Goal: Communication & Community: Answer question/provide support

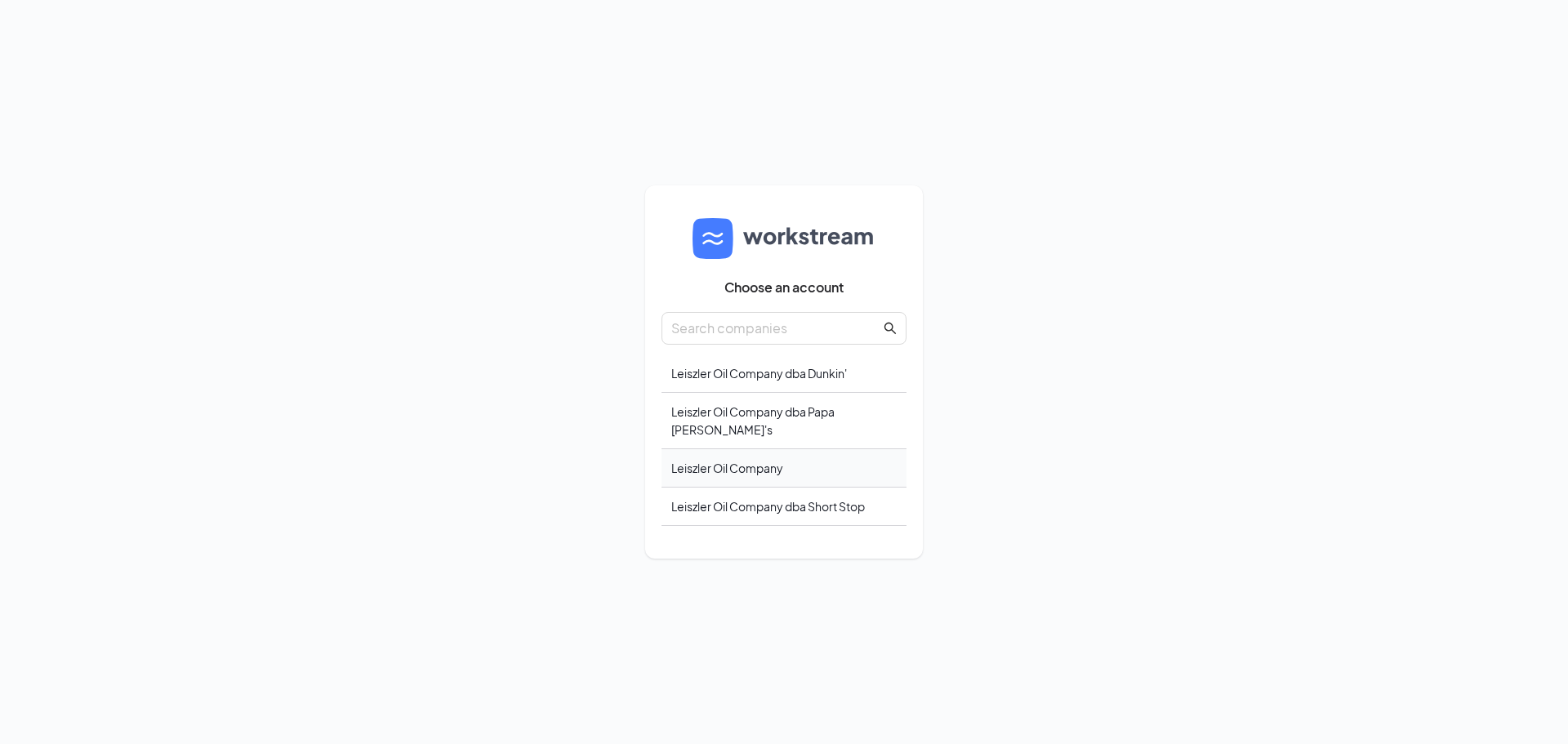
click at [734, 450] on div "Leiszler Oil Company" at bounding box center [784, 468] width 245 height 38
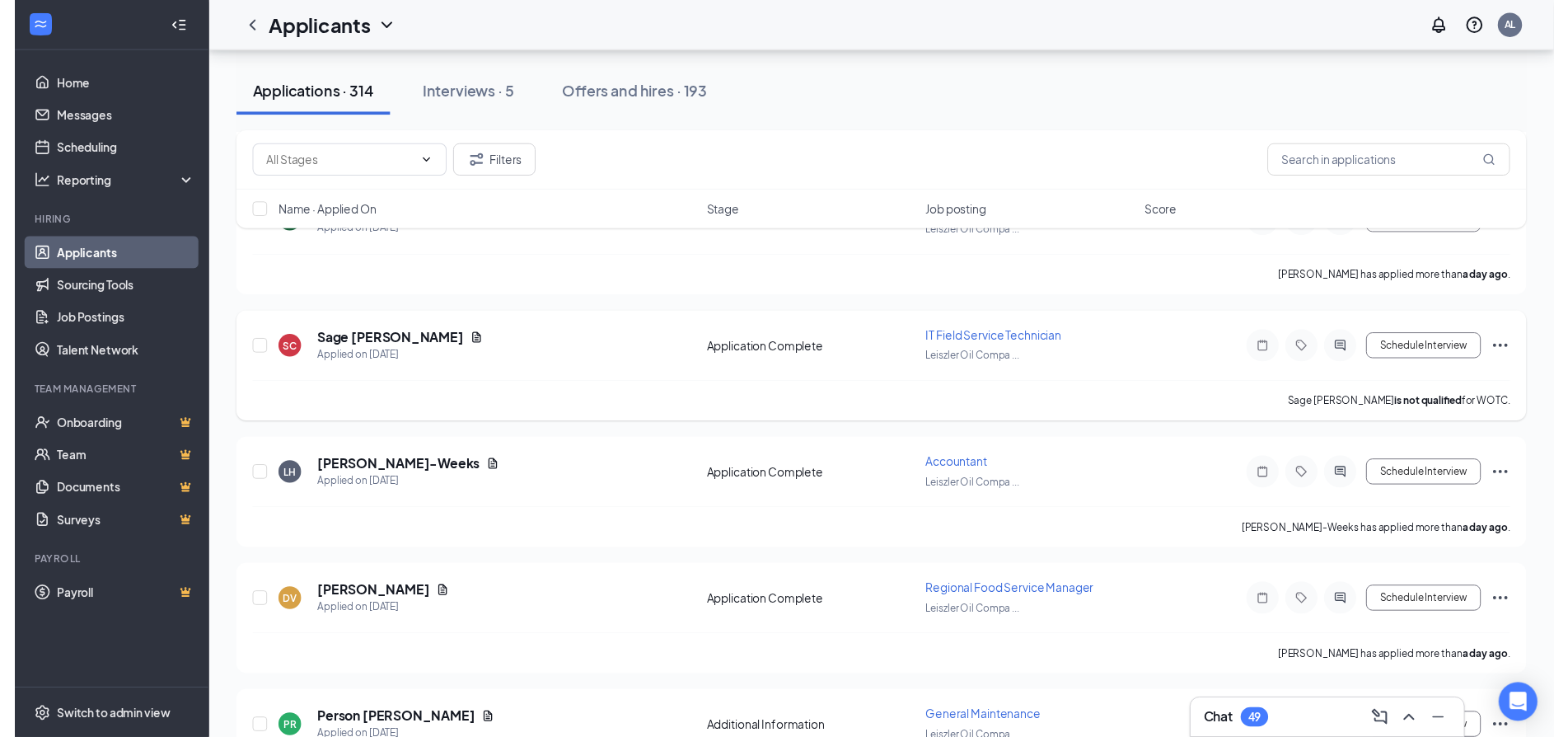
scroll to position [1485, 0]
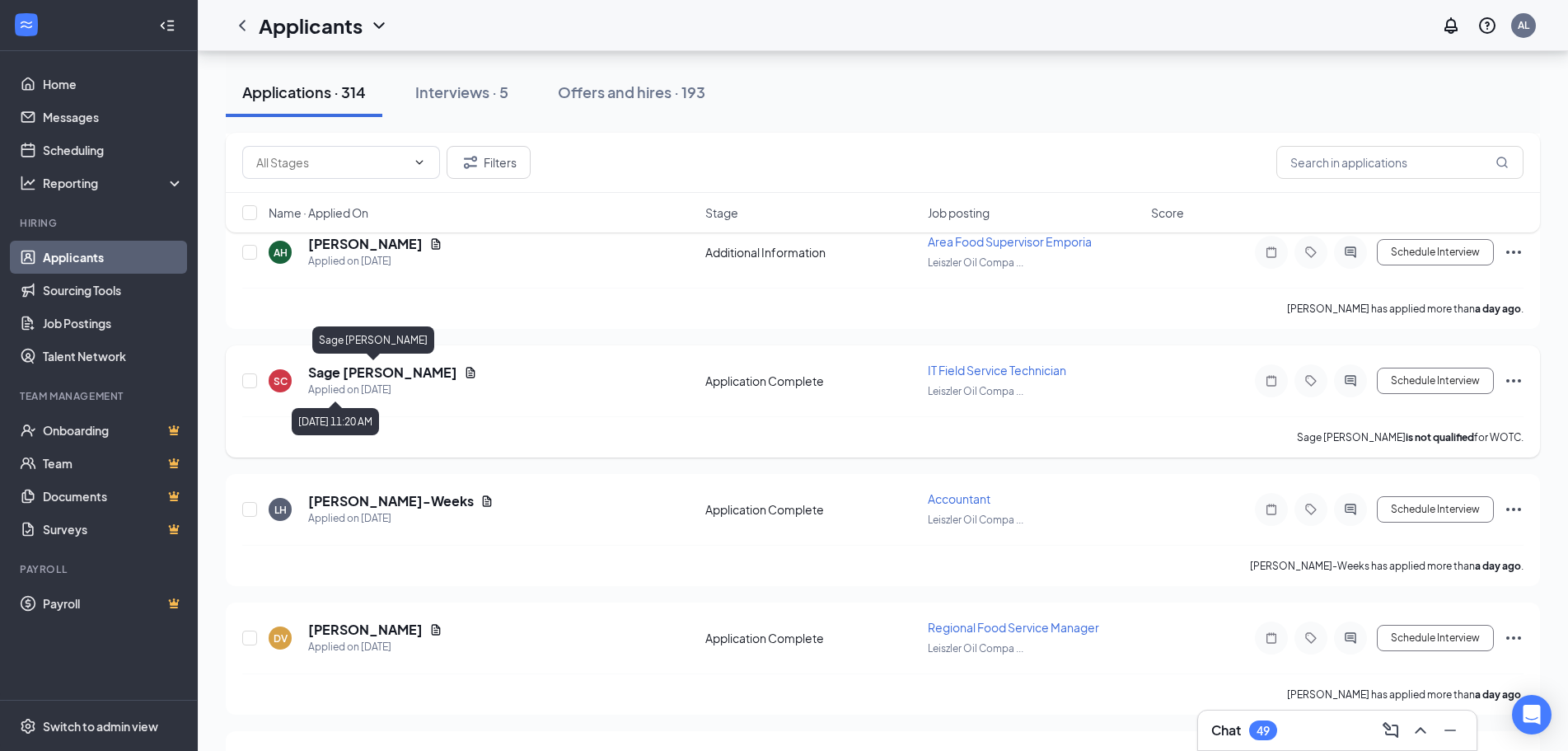
click at [349, 369] on h5 "Sage [PERSON_NAME]" at bounding box center [383, 372] width 149 height 18
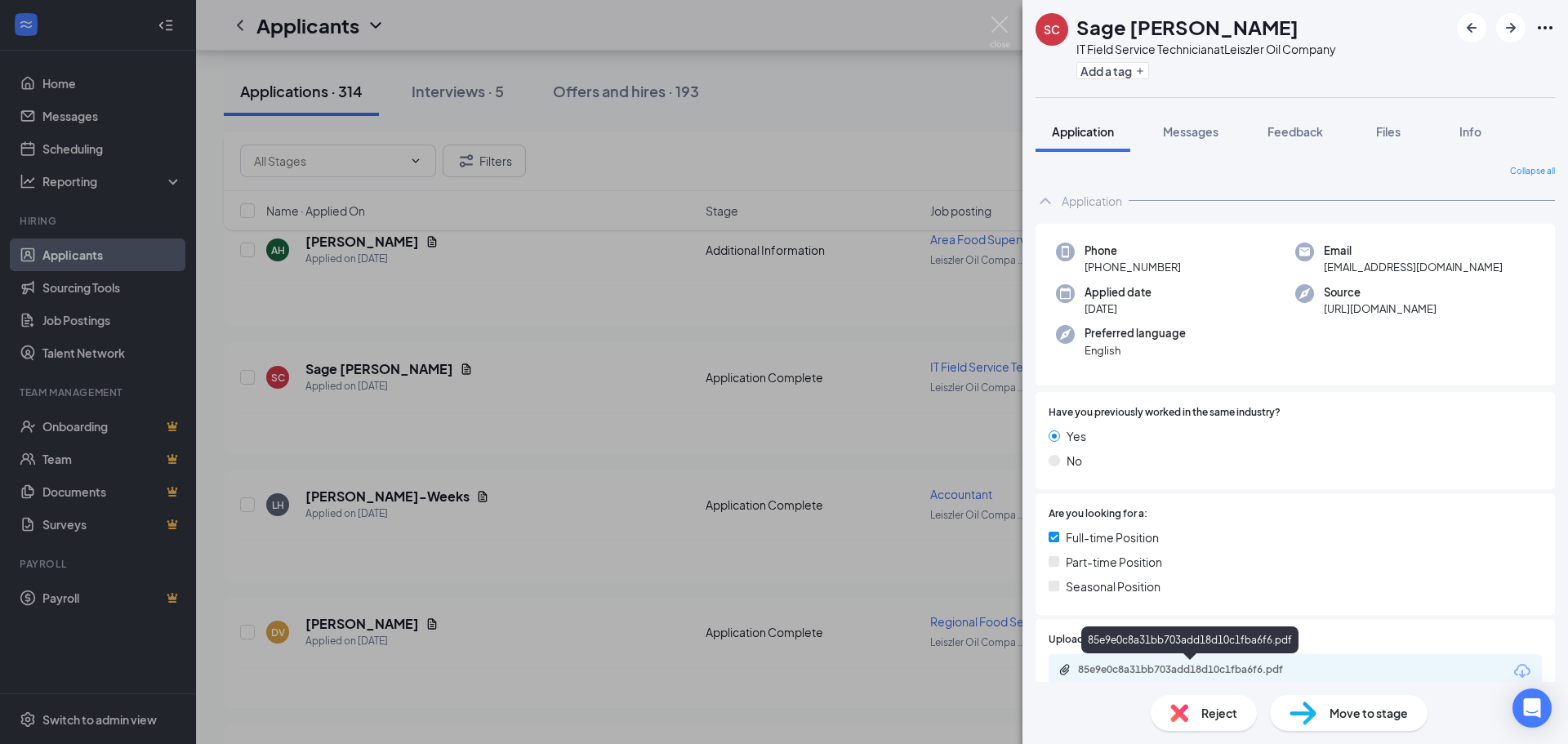
click at [1188, 671] on div "85e9e0c8a31bb703add18d10c1fba6f6.pdf" at bounding box center [1192, 670] width 228 height 13
click at [1182, 135] on span "Messages" at bounding box center [1191, 132] width 56 height 15
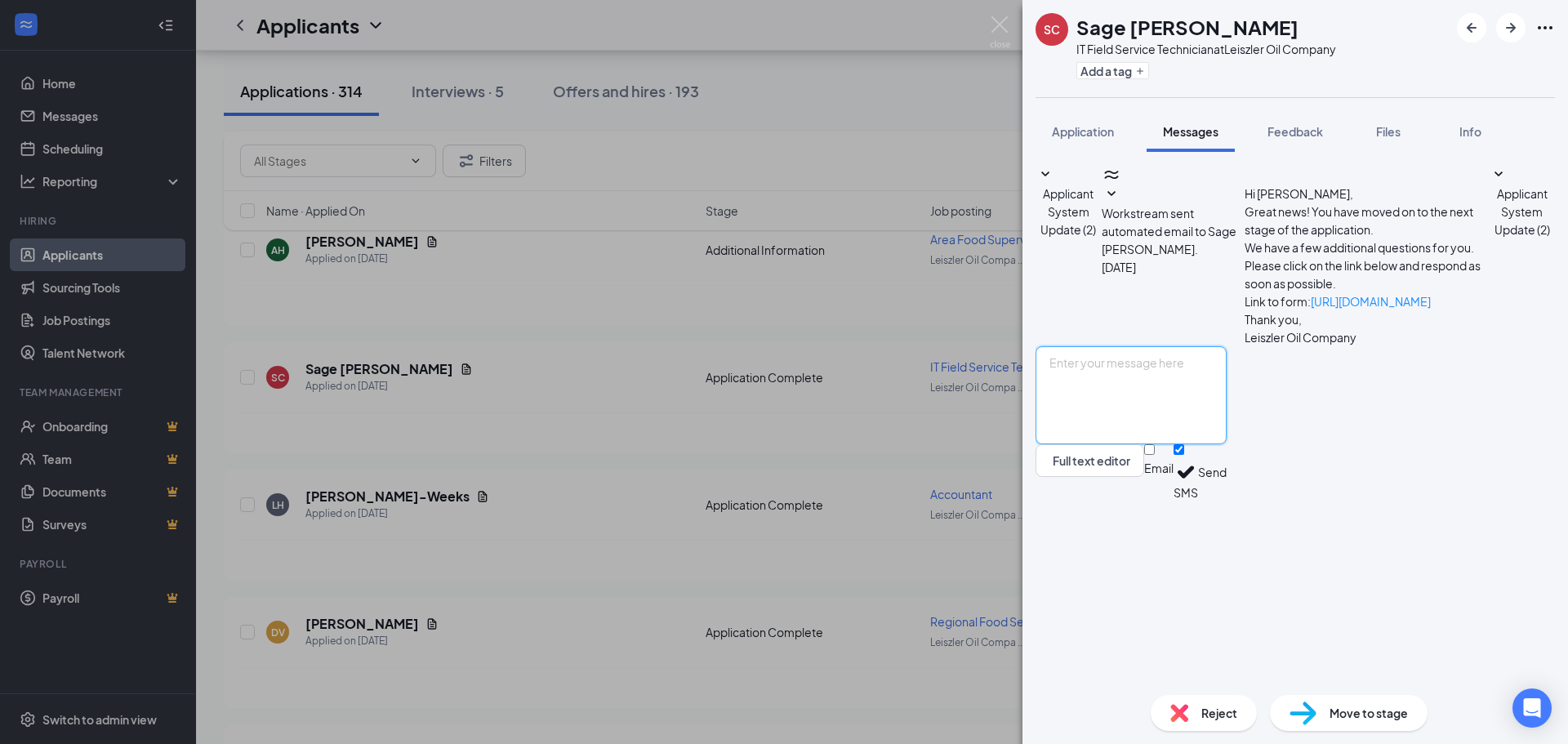
click at [1227, 445] on textarea at bounding box center [1131, 394] width 191 height 98
type textarea "Hi [PERSON_NAME] - when could you come in for an interview."
click at [1227, 500] on button "Send" at bounding box center [1212, 472] width 28 height 56
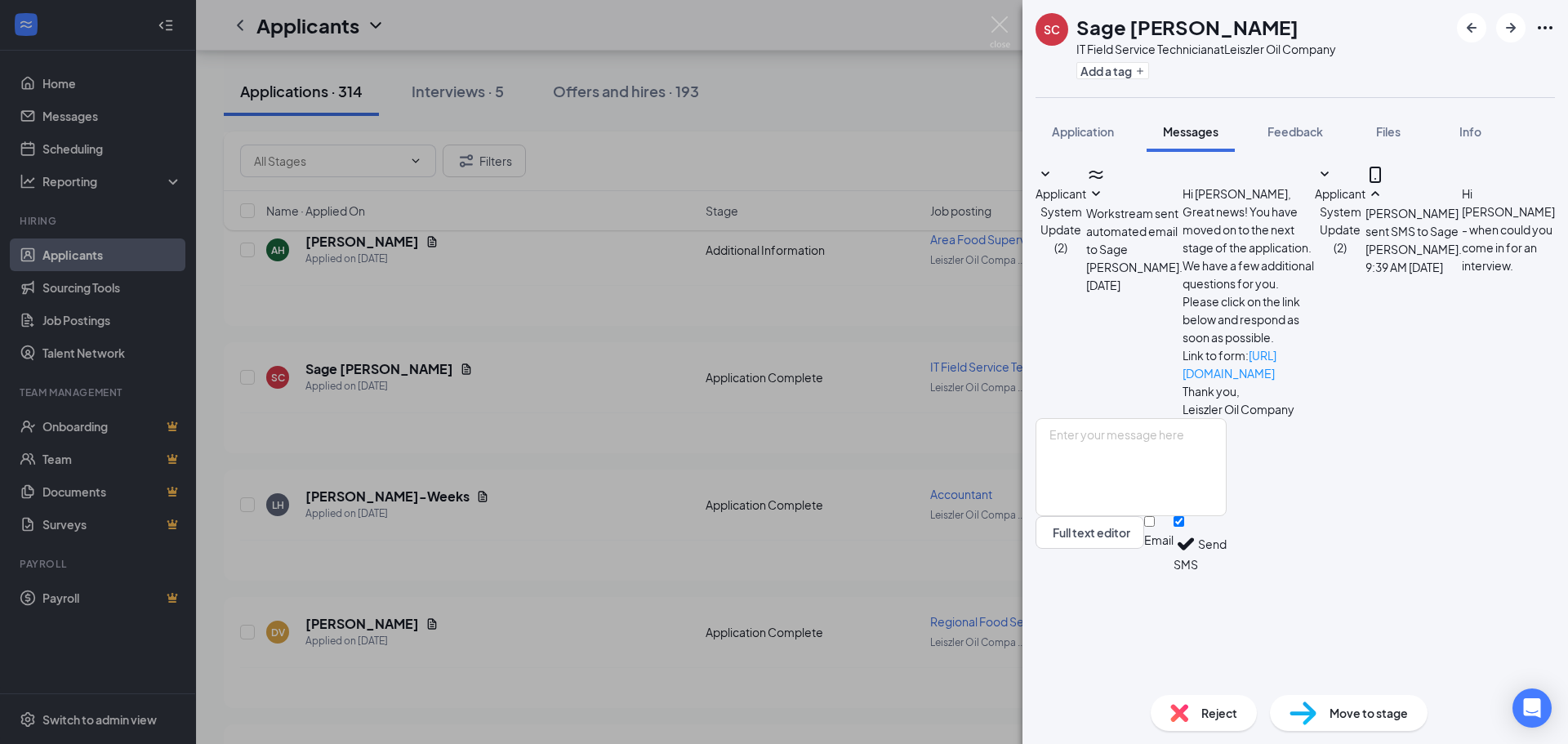
click at [517, 467] on div "SC Sage [PERSON_NAME] IT Field Service Technician at Leiszler Oil Company Add a…" at bounding box center [784, 372] width 1568 height 744
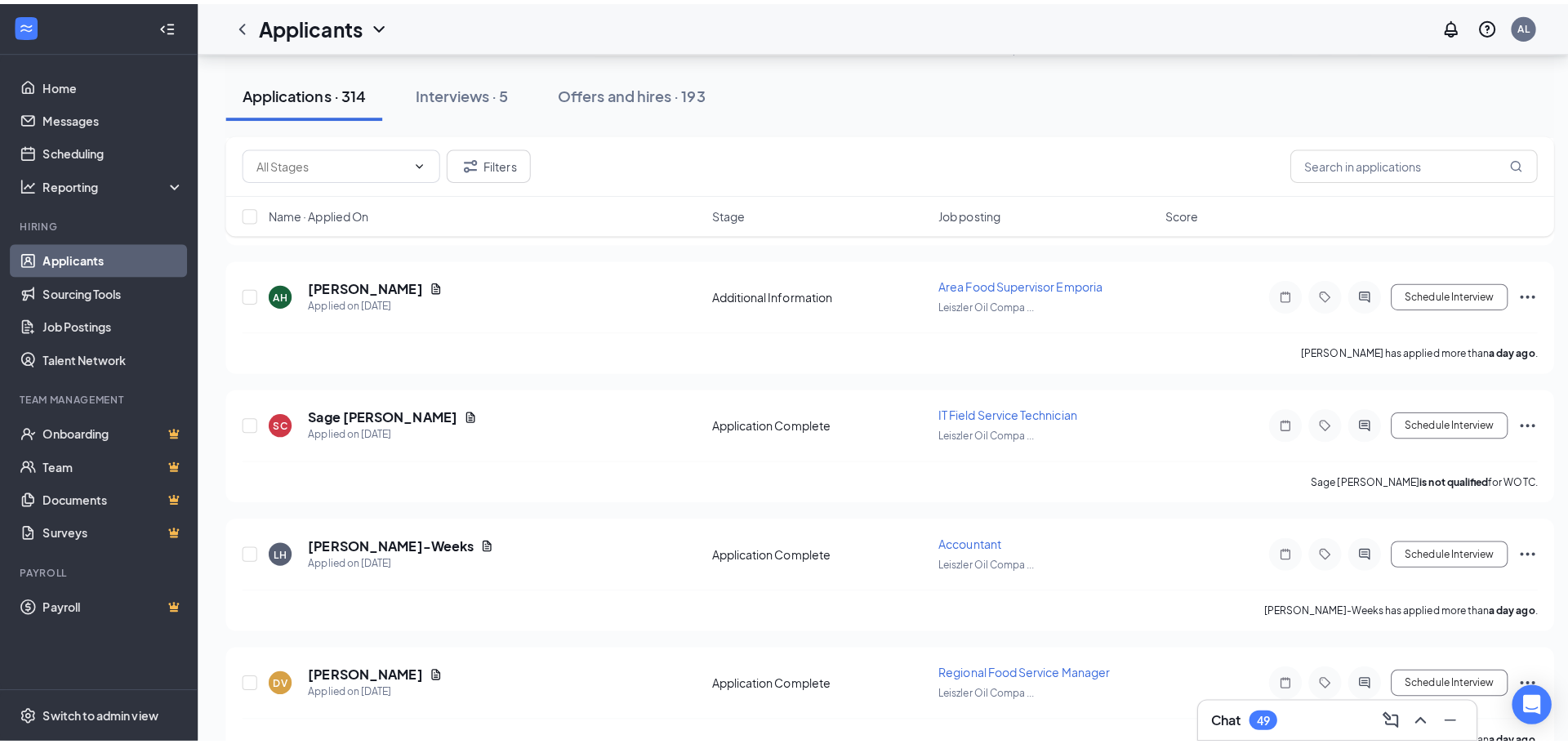
scroll to position [1225, 0]
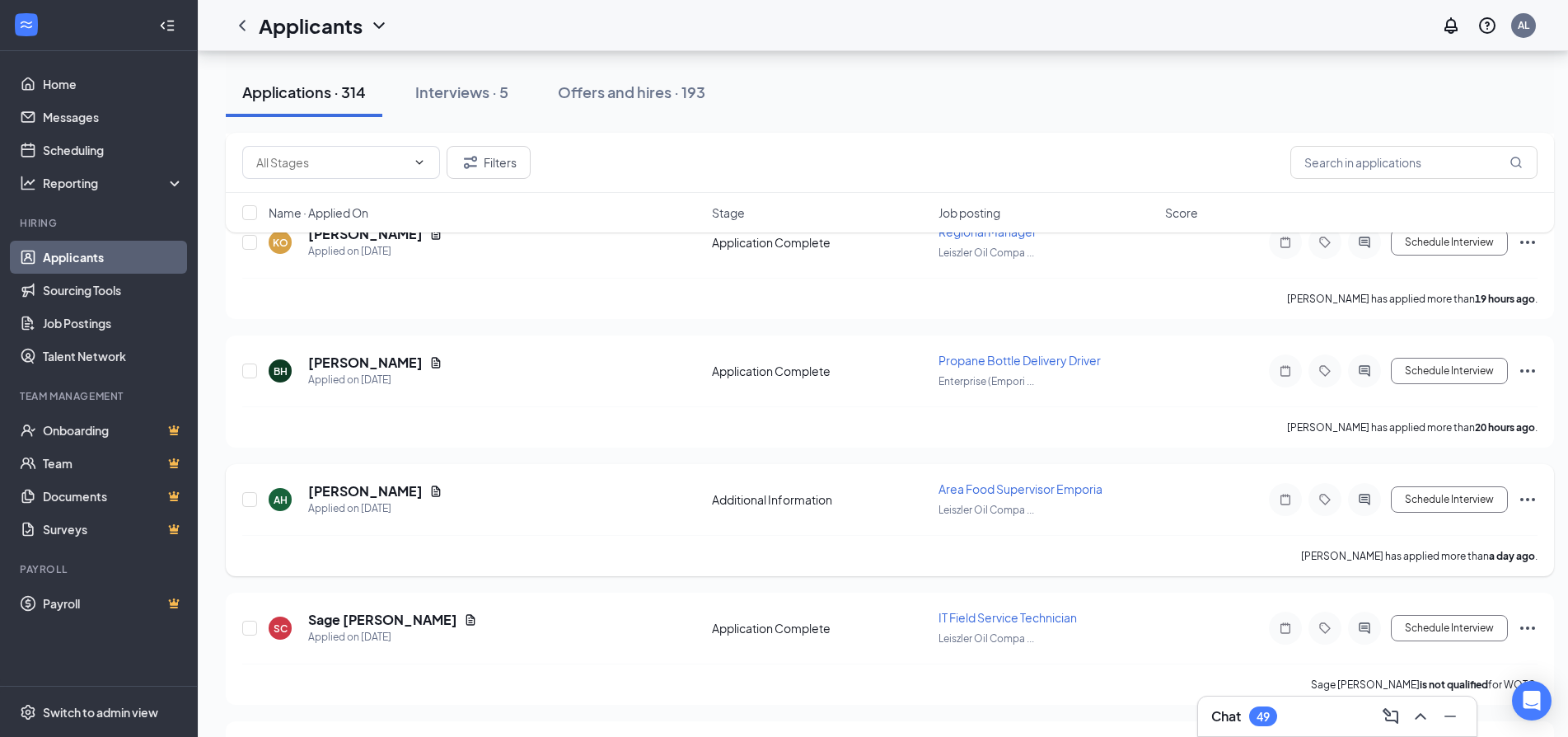
click at [362, 491] on h5 "[PERSON_NAME]" at bounding box center [365, 491] width 115 height 18
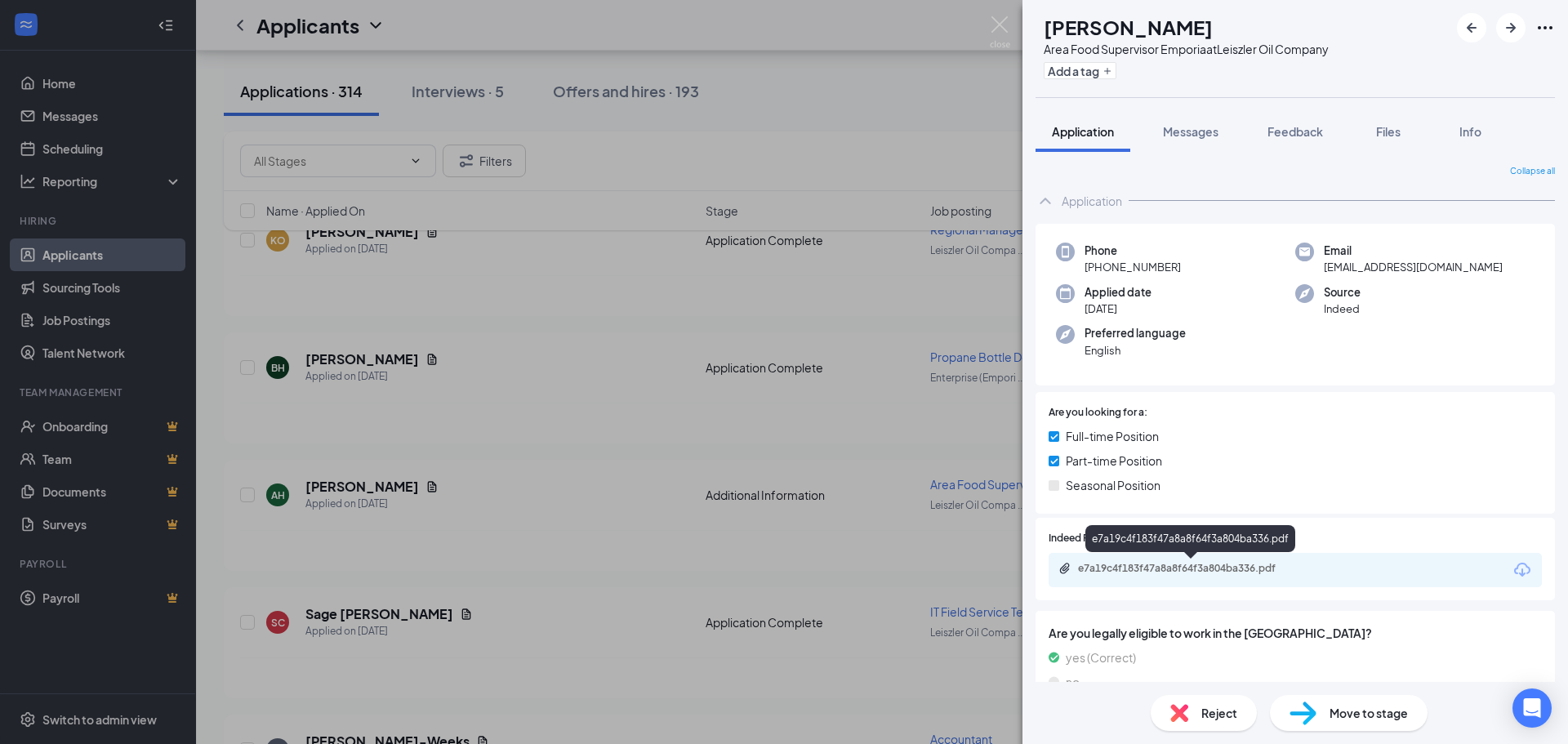
click at [1238, 562] on div "e7a19c4f183f47a8a8f64f3a804ba336.pdf" at bounding box center [1192, 569] width 228 height 13
click at [535, 327] on div "AH [PERSON_NAME] Area Food Supervisor Emporia at Leiszler Oil Company Add a tag…" at bounding box center [784, 372] width 1568 height 744
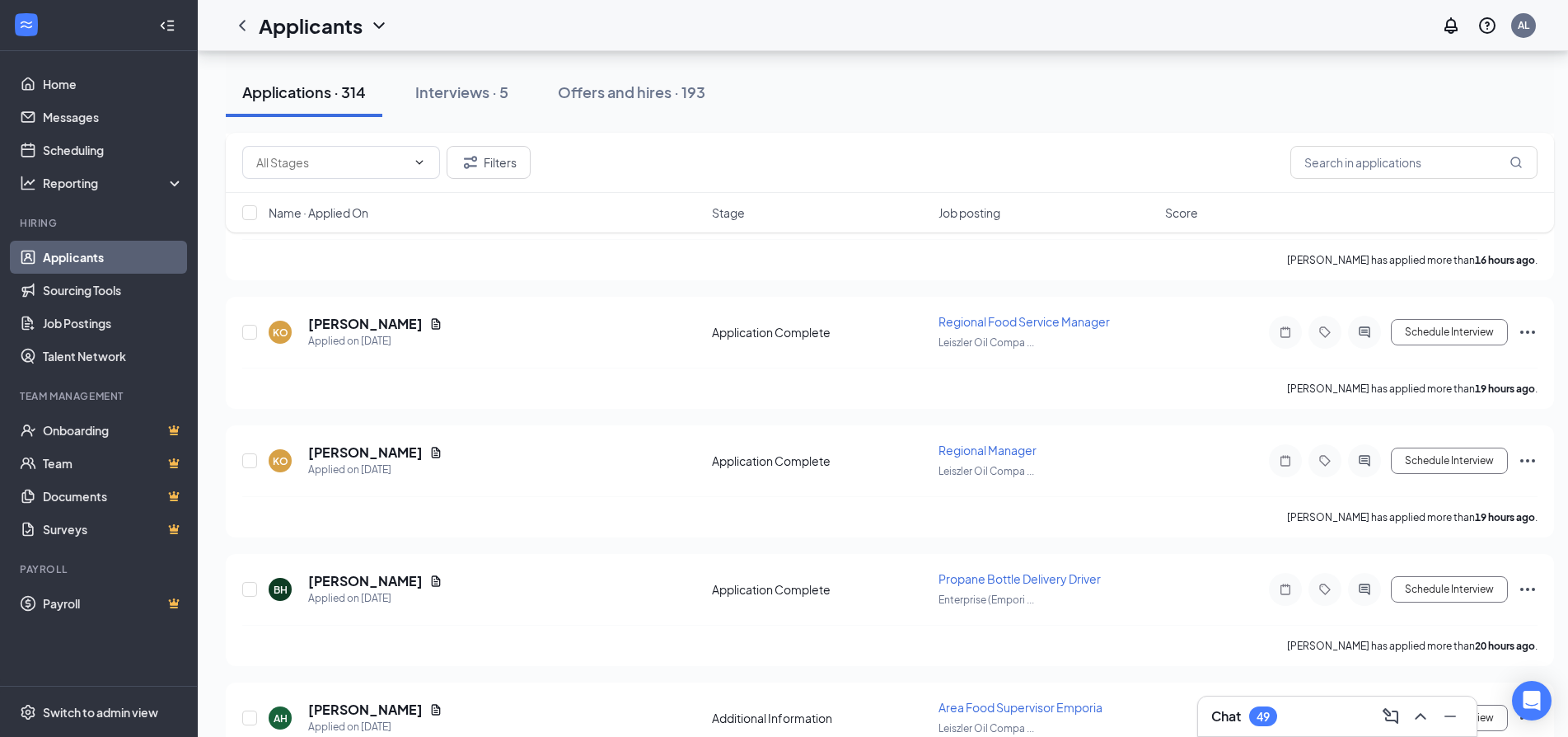
scroll to position [990, 0]
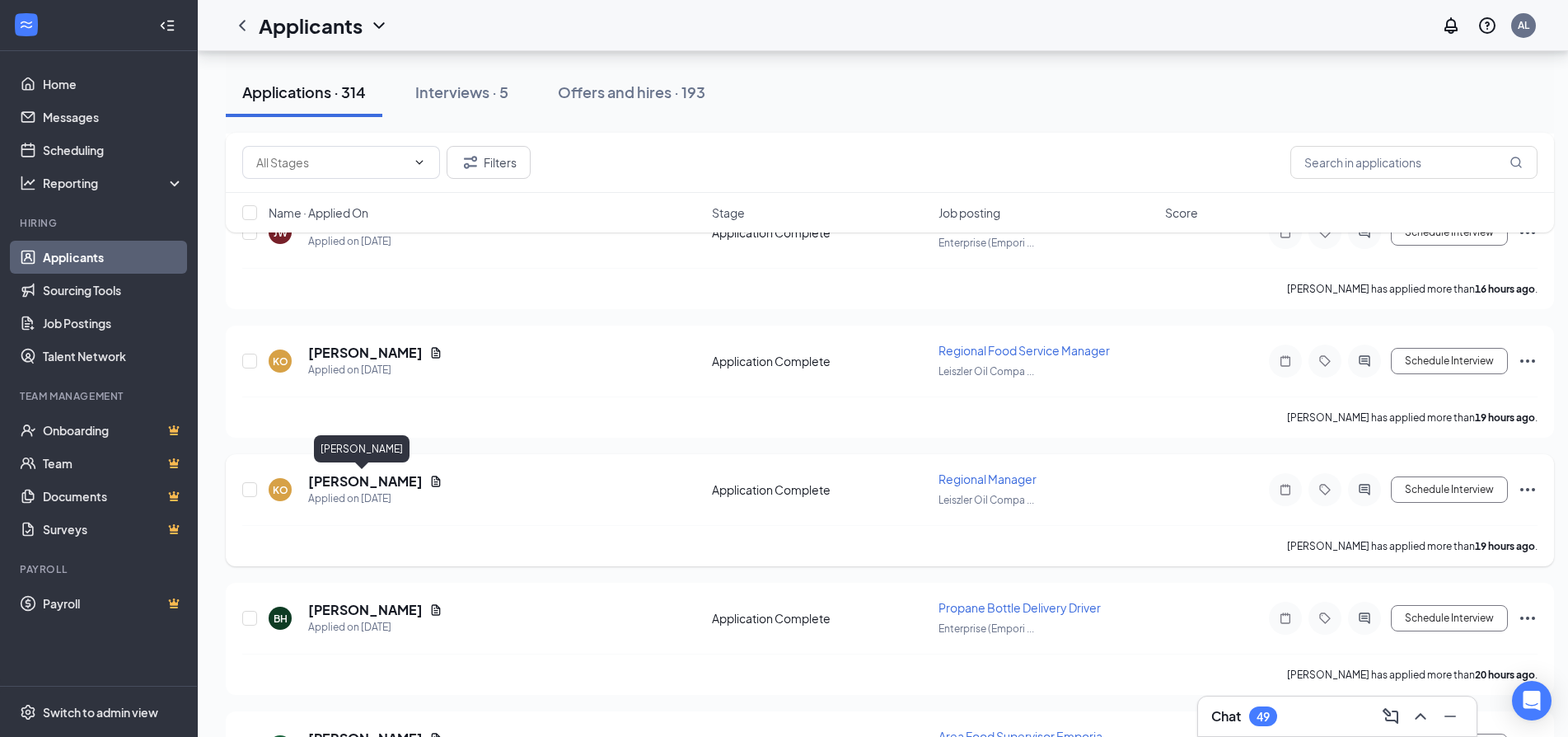
click at [342, 476] on h5 "[PERSON_NAME]" at bounding box center [365, 481] width 115 height 18
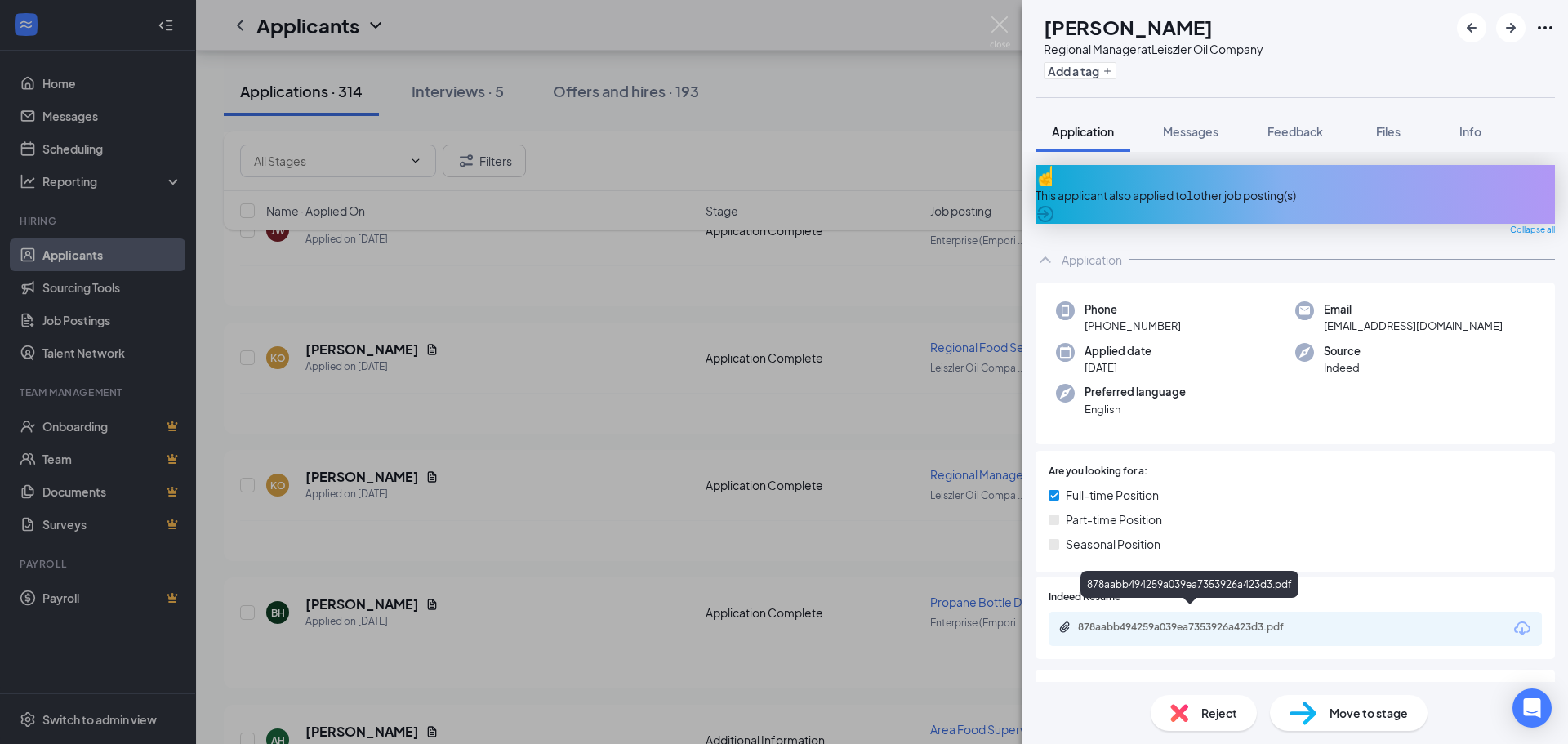
click at [1229, 621] on div "878aabb494259a039ea7353926a423d3.pdf" at bounding box center [1192, 627] width 228 height 13
click at [547, 319] on div "KO [PERSON_NAME] Regional Manager at Leiszler Oil Company Add a tag Application…" at bounding box center [784, 372] width 1568 height 744
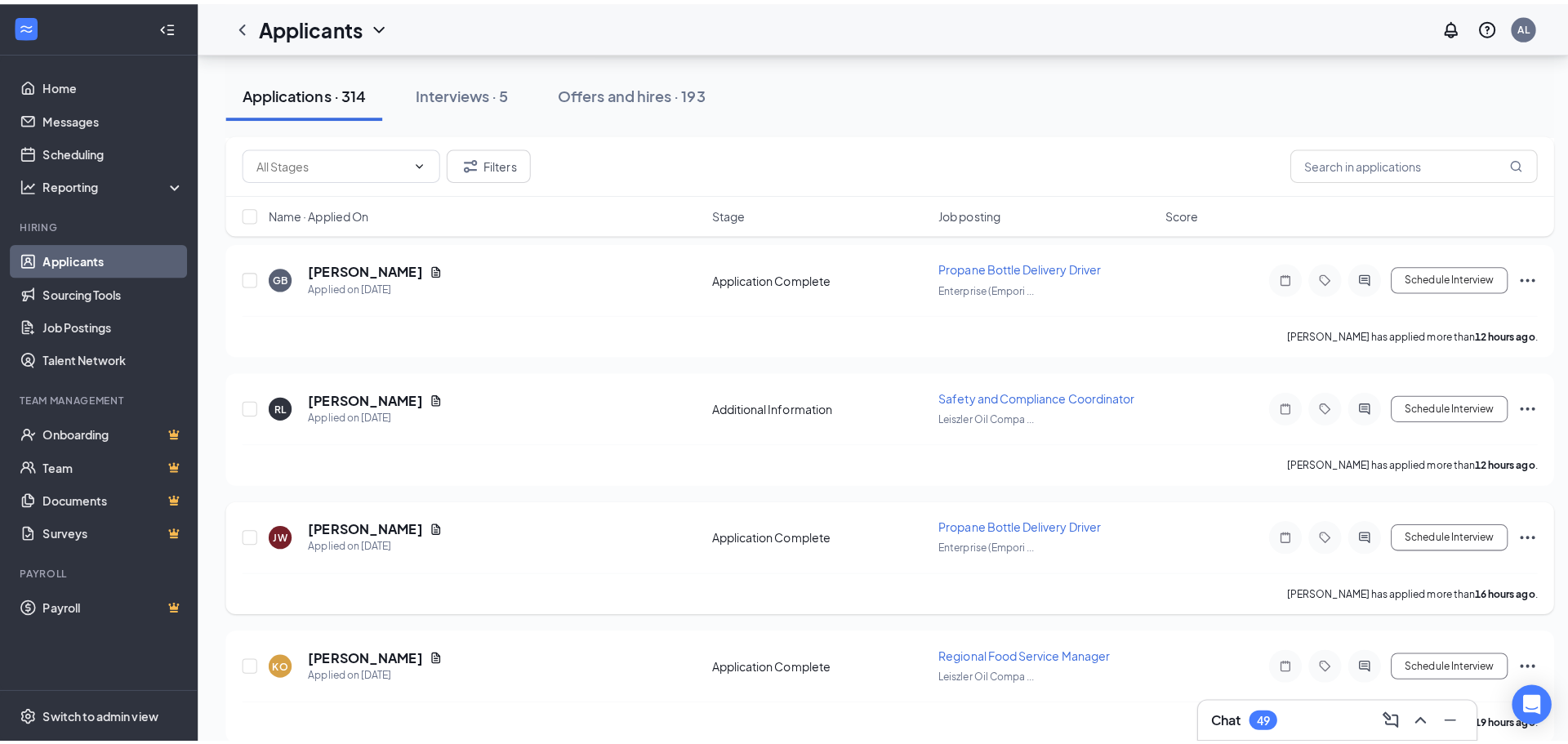
scroll to position [653, 0]
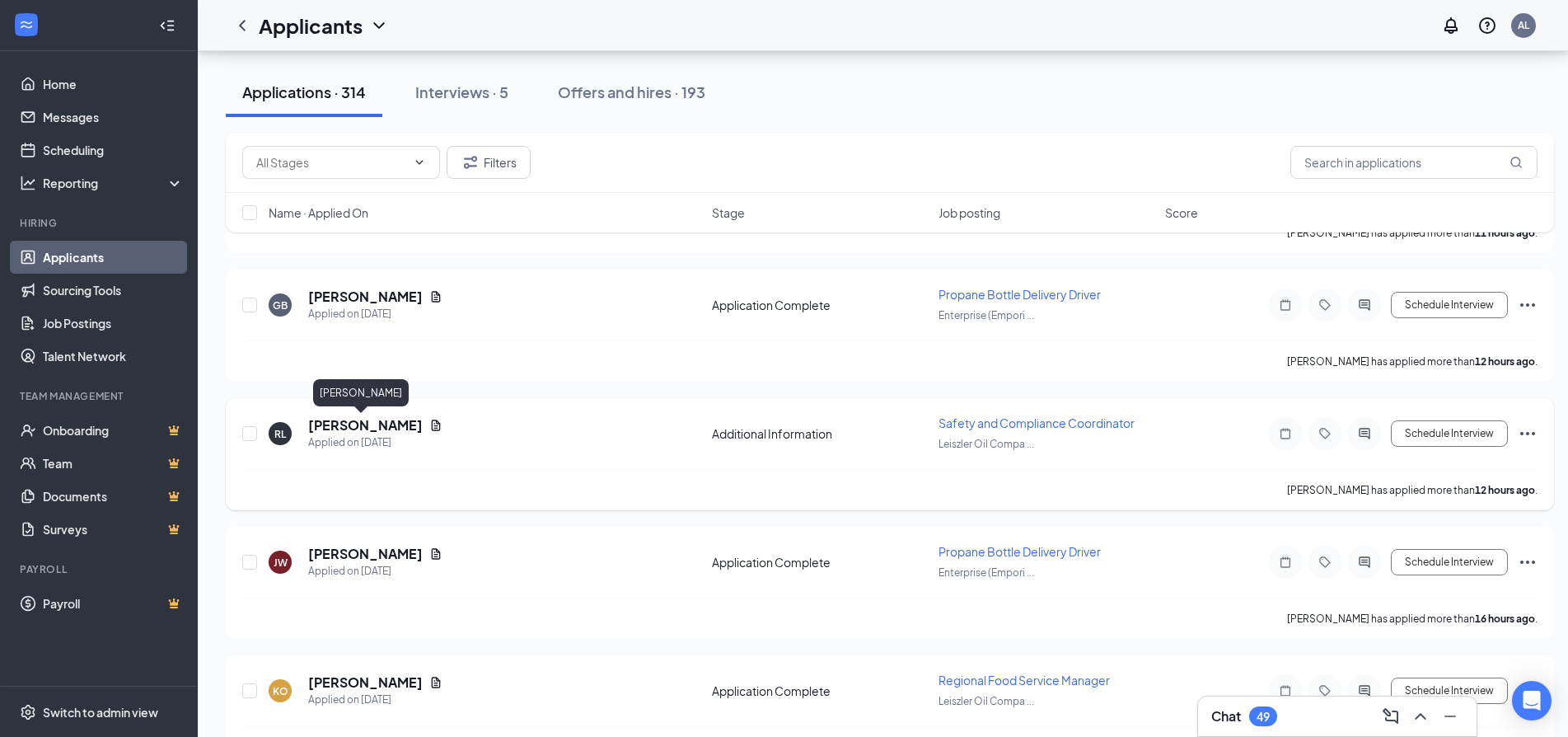
click at [354, 421] on h5 "[PERSON_NAME]" at bounding box center [365, 425] width 115 height 18
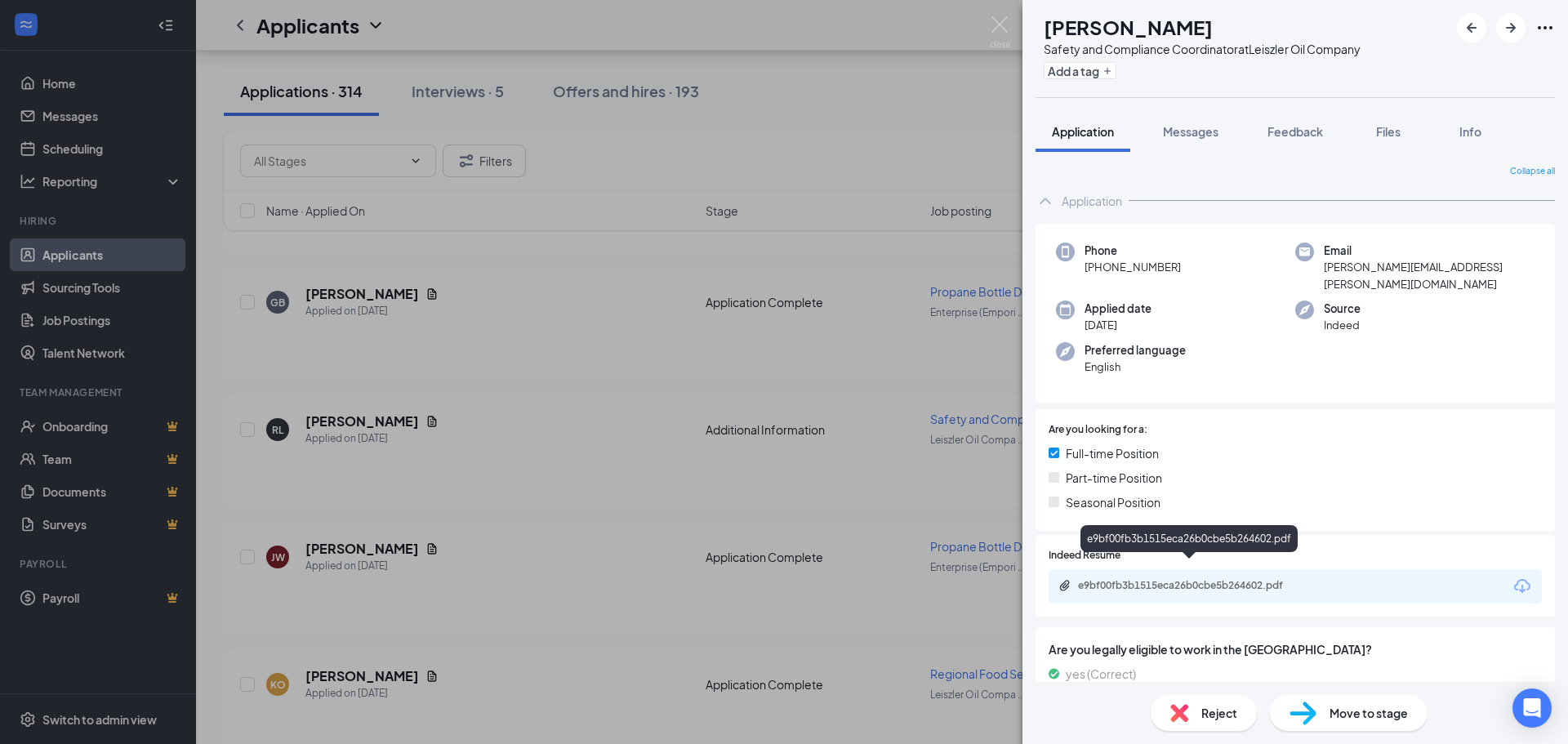
click at [1235, 579] on div "e9bf00fb3b1515eca26b0cbe5b264602.pdf" at bounding box center [1192, 586] width 228 height 13
click at [433, 389] on div "[PERSON_NAME] Safety and Compliance Coordinator at Leiszler Oil Company Add a t…" at bounding box center [784, 372] width 1568 height 744
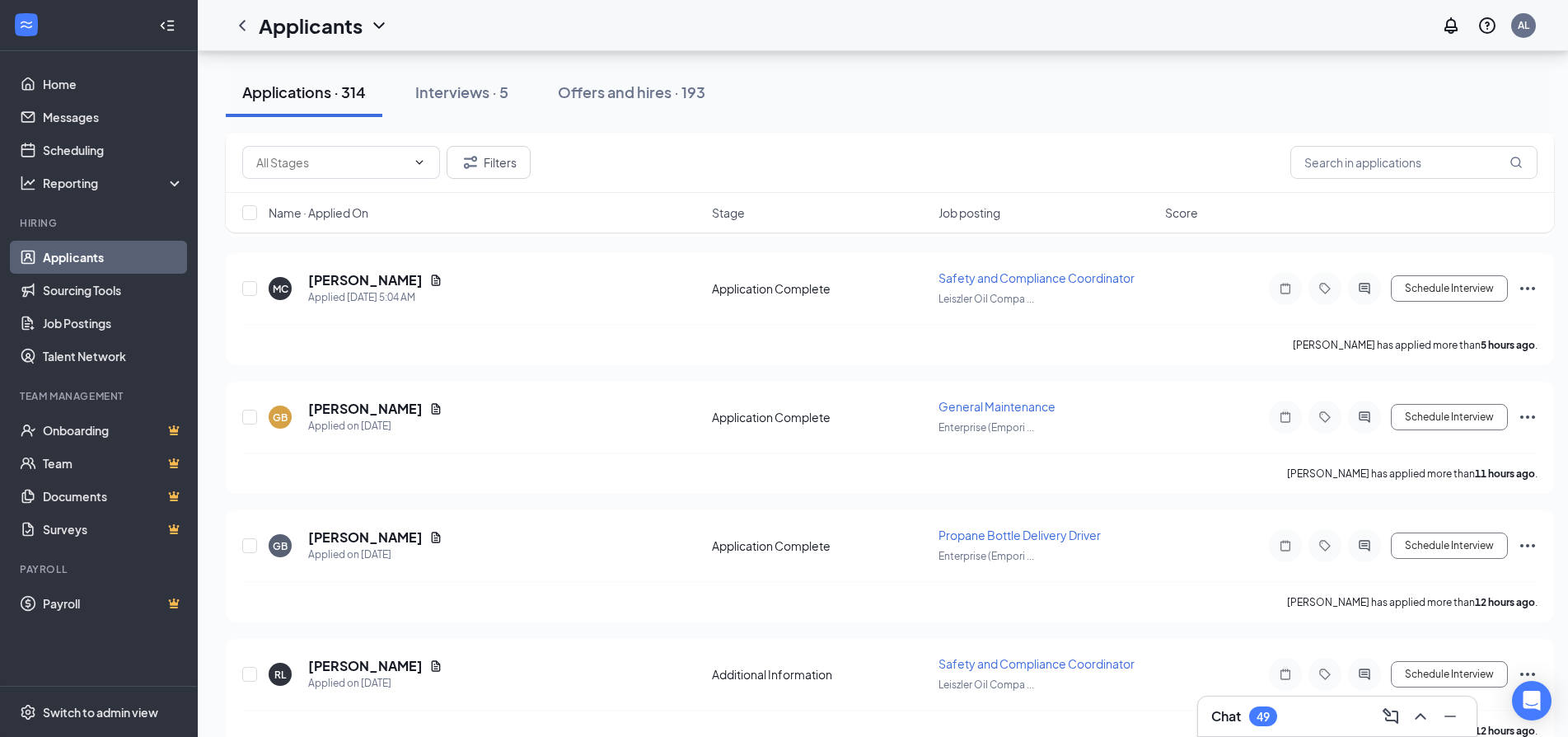
scroll to position [247, 0]
